Goal: Information Seeking & Learning: Learn about a topic

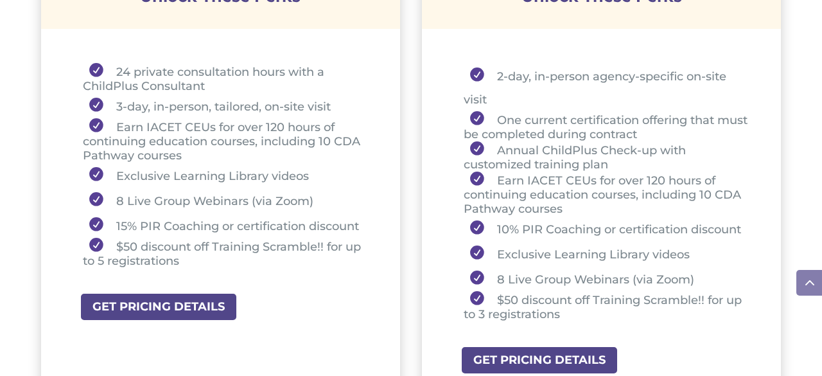
scroll to position [610, 0]
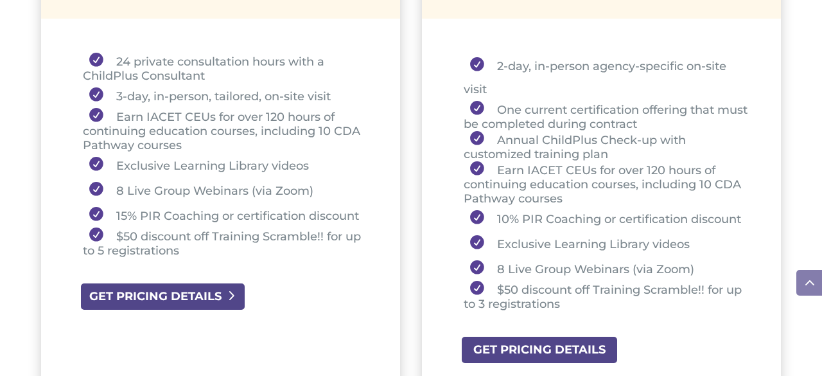
click at [188, 292] on link "GET PRICING DETAILS" at bounding box center [163, 296] width 166 height 29
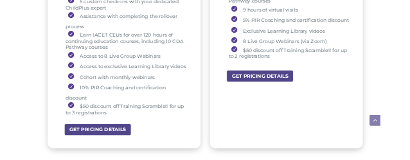
scroll to position [1220, 0]
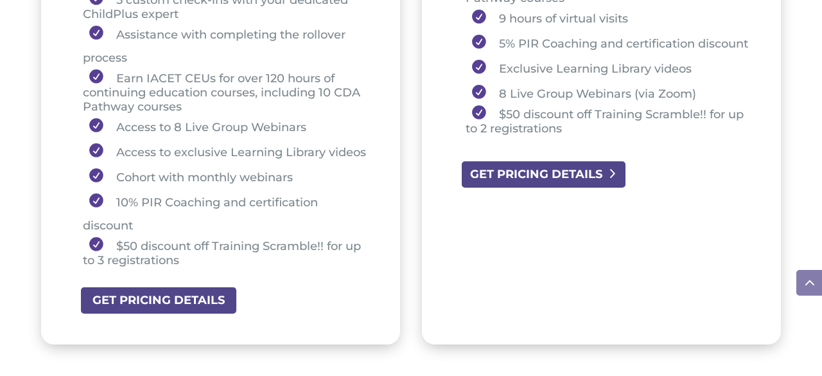
click at [534, 189] on link "GET PRICING DETAILS" at bounding box center [544, 174] width 166 height 29
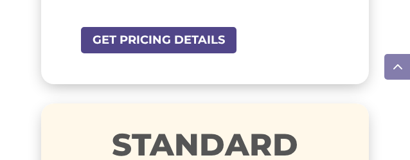
click at [409, 60] on span at bounding box center [397, 67] width 26 height 26
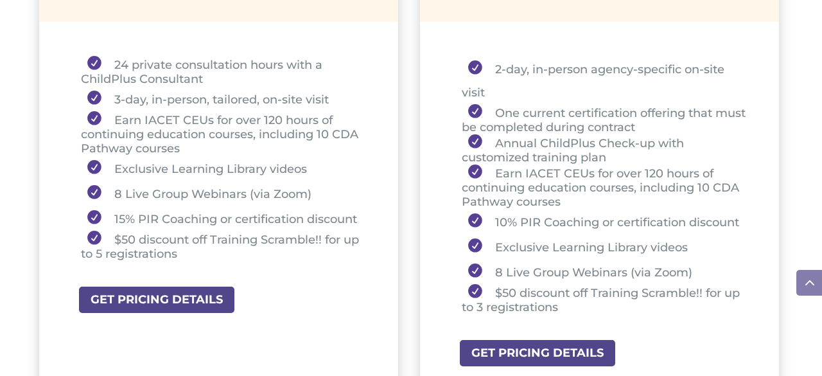
scroll to position [608, 0]
click at [461, 51] on div "2-day, in-person agency-specific on-site visit One current certification offeri…" at bounding box center [599, 187] width 359 height 308
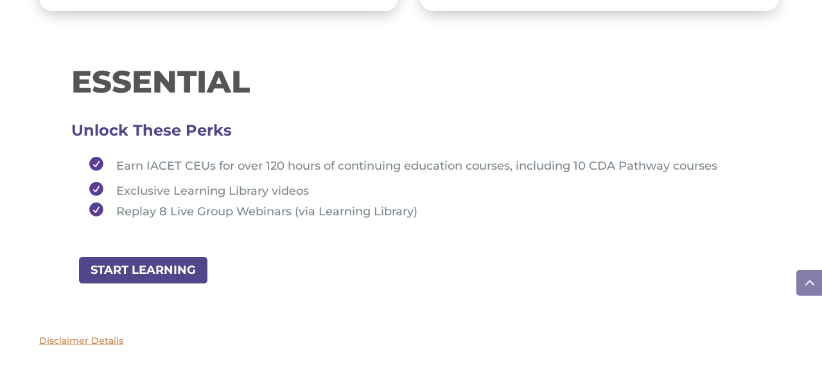
scroll to position [1554, 0]
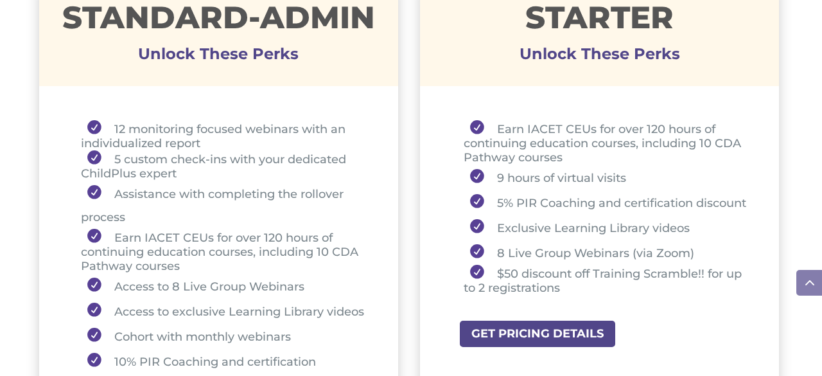
click at [652, 291] on li "$50 discount off Training Scramble!! for up to 2 registrations" at bounding box center [605, 280] width 283 height 30
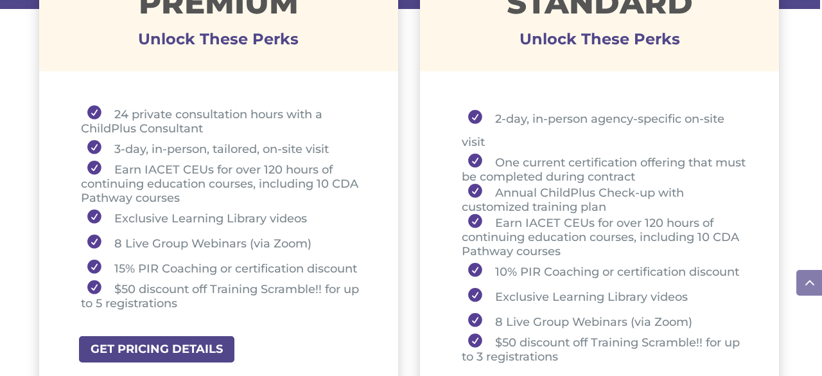
scroll to position [551, 0]
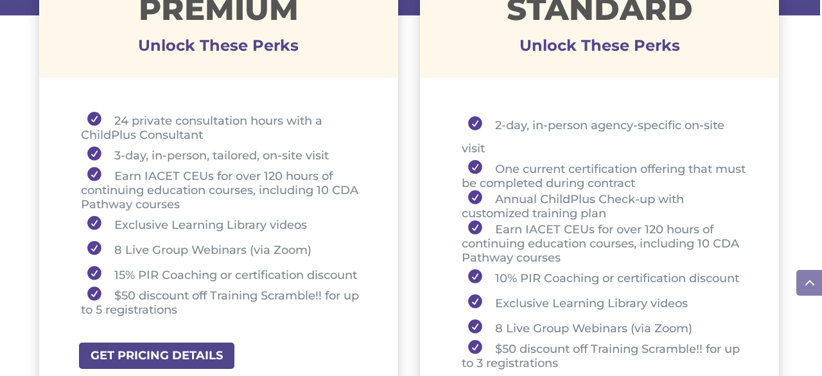
click at [773, 232] on div "2-day, in-person agency-specific on-site visit One current certification offeri…" at bounding box center [599, 243] width 359 height 308
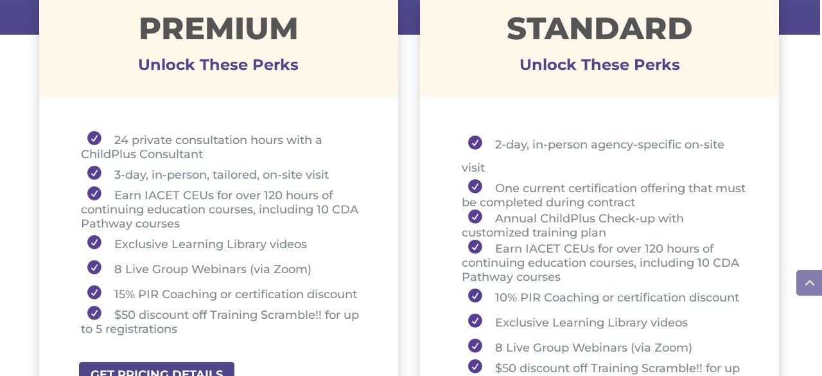
scroll to position [534, 0]
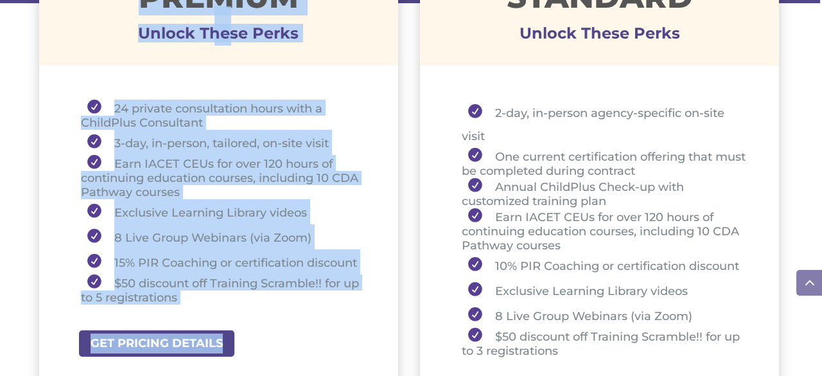
drag, startPoint x: 129, startPoint y: 20, endPoint x: 282, endPoint y: 391, distance: 401.5
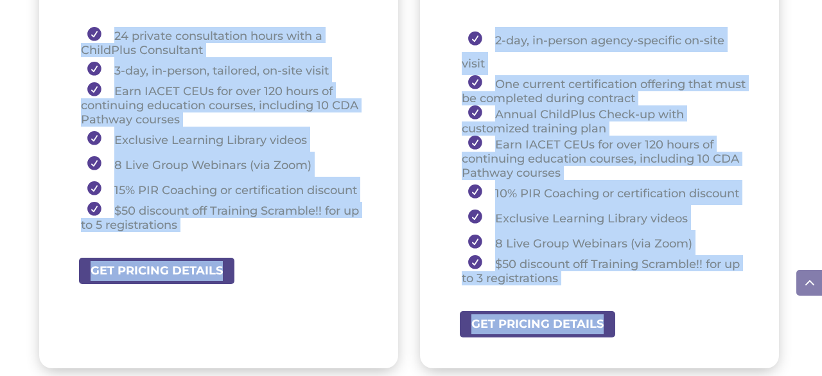
click at [606, 282] on li "$50 discount off Training Scramble!! for up to 3 registrations" at bounding box center [604, 270] width 285 height 30
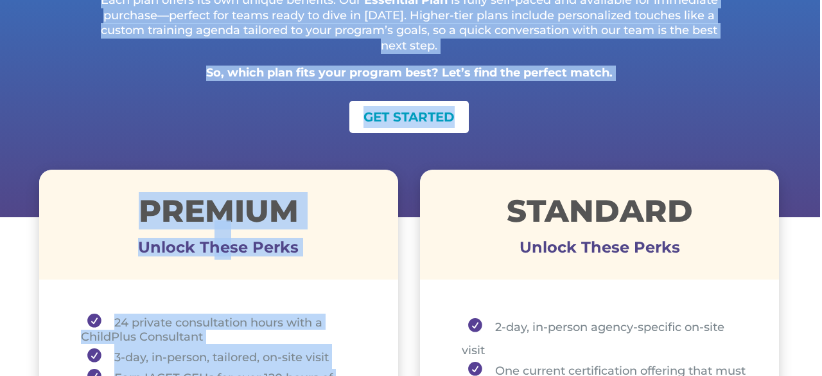
scroll to position [228, 0]
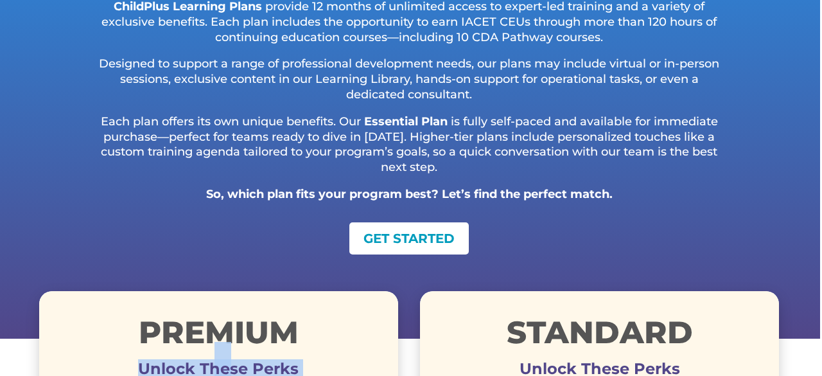
drag, startPoint x: 194, startPoint y: 223, endPoint x: 116, endPoint y: 361, distance: 158.5
click at [114, 323] on h1 "Premium" at bounding box center [218, 335] width 359 height 37
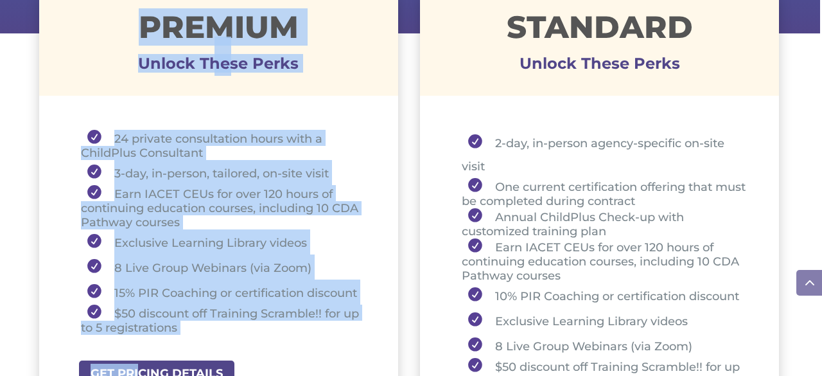
scroll to position [535, 0]
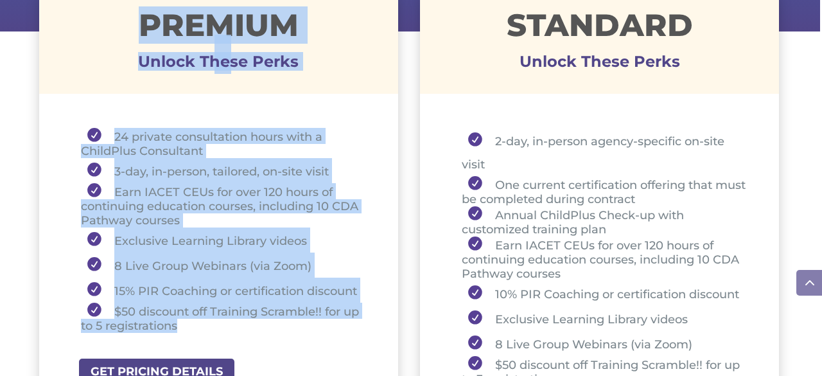
drag, startPoint x: 133, startPoint y: 324, endPoint x: 176, endPoint y: 336, distance: 44.7
click at [176, 336] on div "Premium Unlock These Perks 24 private consultation hours with a ChildPlus Consu…" at bounding box center [218, 227] width 359 height 486
copy div "Premium Unlock These Perks 24 private consultation hours with a ChildPlus Consu…"
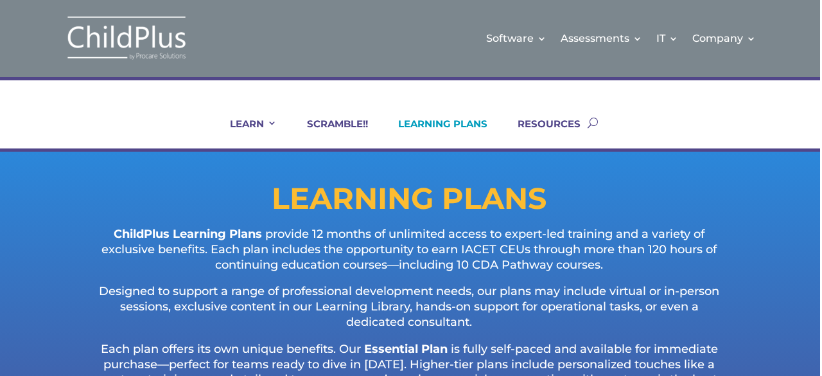
scroll to position [0, 0]
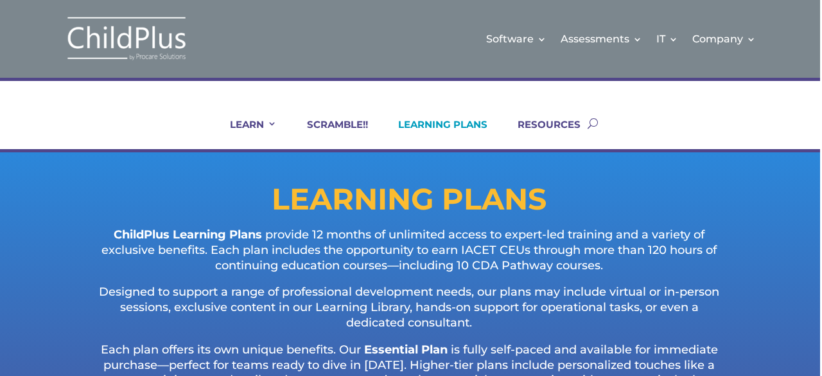
drag, startPoint x: 89, startPoint y: 0, endPoint x: 169, endPoint y: 86, distance: 117.3
click at [169, 86] on div "LEARN IN-PERSON Consulting On-site Events Summit Scramble!! ONLINE Courses Cert…" at bounding box center [409, 115] width 822 height 75
click at [579, 347] on p "Each plan offers its own unique benefits. Our Essential Plan is fully self-pace…" at bounding box center [409, 378] width 637 height 73
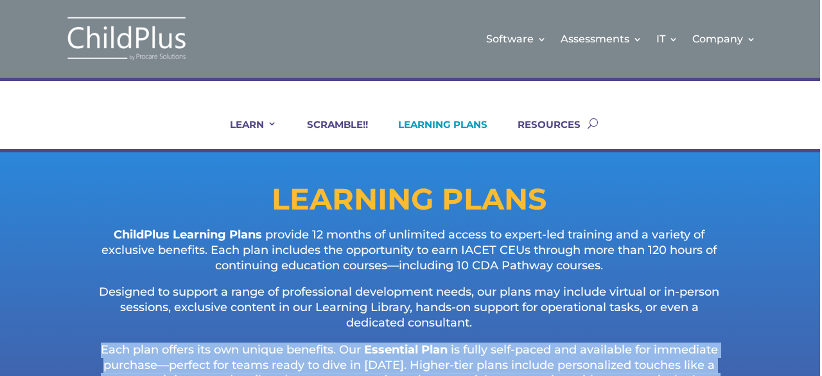
click at [579, 347] on p "Each plan offers its own unique benefits. Our Essential Plan is fully self-pace…" at bounding box center [409, 378] width 637 height 73
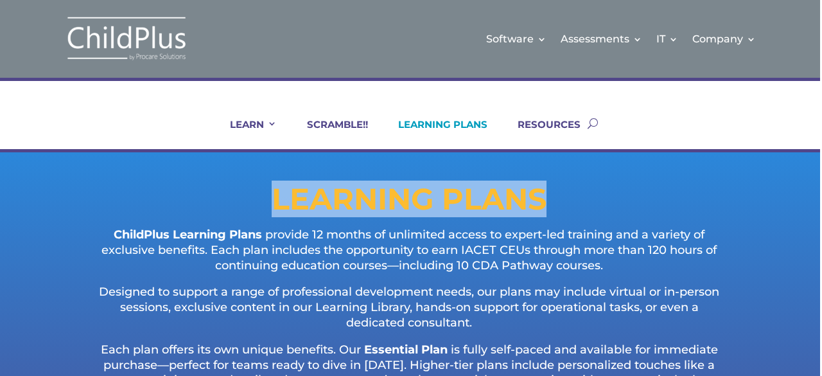
drag, startPoint x: 270, startPoint y: 191, endPoint x: 575, endPoint y: 195, distance: 304.5
click at [575, 195] on h1 "LEARNING PLANS" at bounding box center [409, 202] width 740 height 36
copy h1 "LEARNING PLANS"
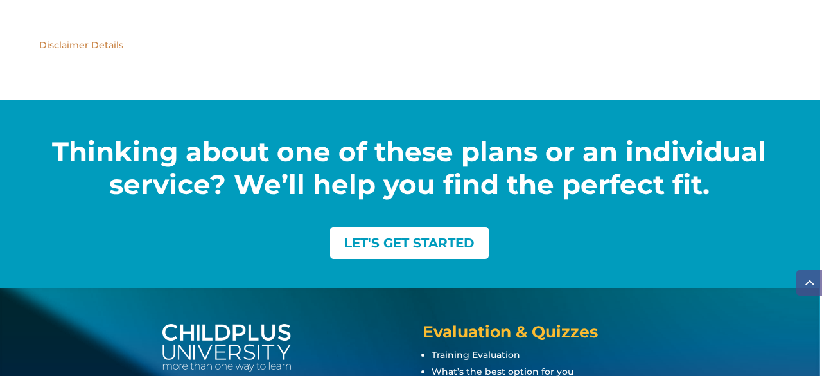
scroll to position [1981, 0]
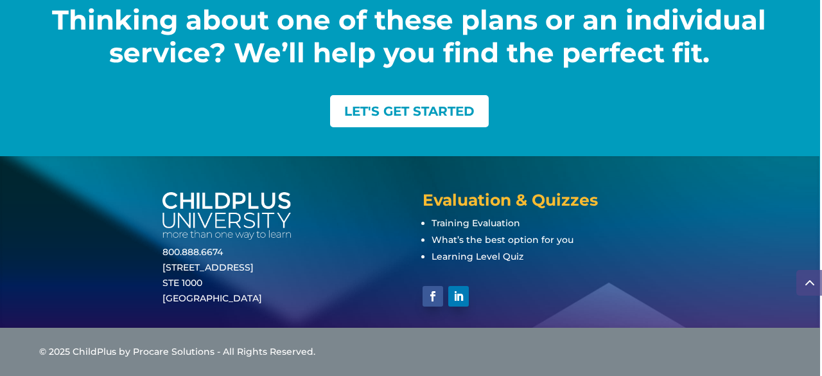
drag, startPoint x: 161, startPoint y: 193, endPoint x: 273, endPoint y: 232, distance: 119.0
click at [273, 232] on div "800.888.6674 [STREET_ADDRESS] Evaluation & Quizzes Training Evaluation What’s t…" at bounding box center [409, 241] width 822 height 171
